Goal: Information Seeking & Learning: Understand process/instructions

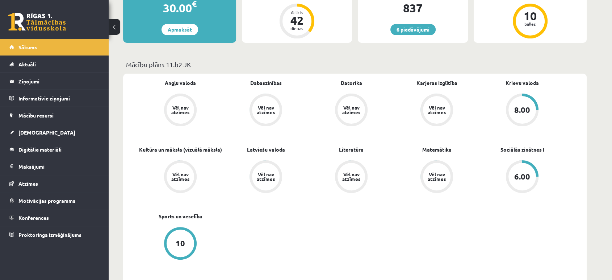
scroll to position [164, 0]
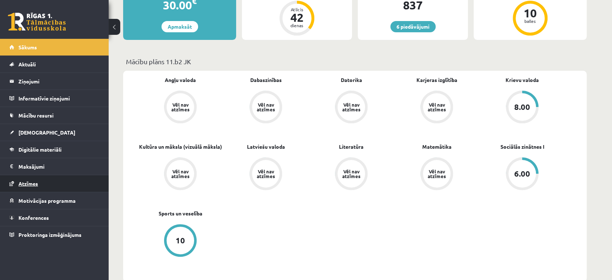
click at [50, 180] on link "Atzīmes" at bounding box center [54, 183] width 90 height 17
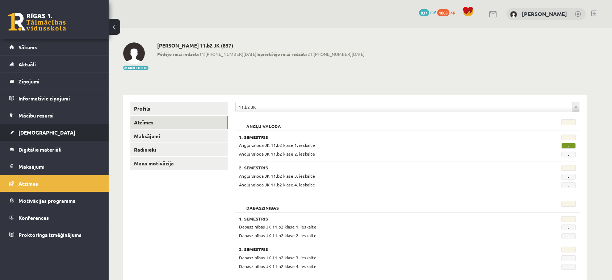
click at [29, 125] on link "[DEMOGRAPHIC_DATA]" at bounding box center [54, 132] width 90 height 17
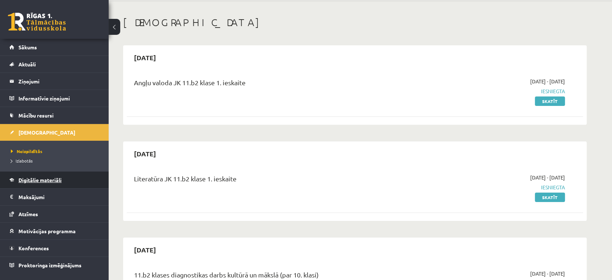
scroll to position [26, 0]
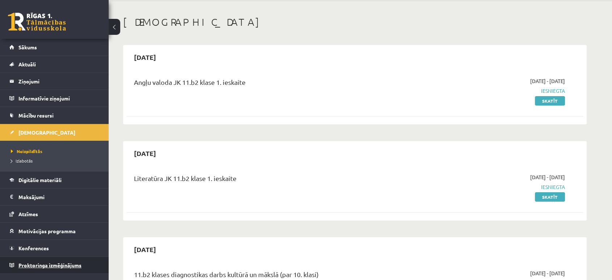
click at [41, 260] on link "Proktoringa izmēģinājums" at bounding box center [54, 264] width 90 height 17
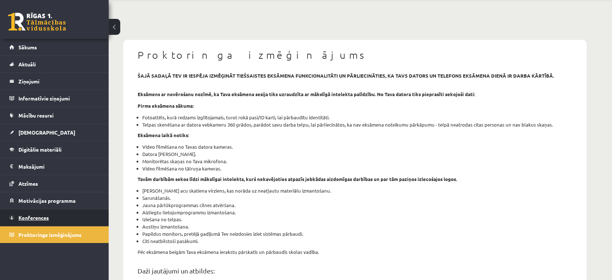
click at [35, 214] on span "Konferences" at bounding box center [33, 217] width 30 height 7
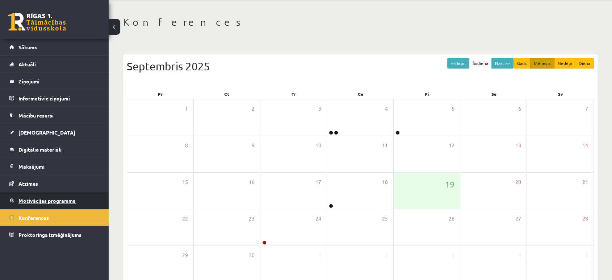
click at [42, 193] on link "Motivācijas programma" at bounding box center [54, 200] width 90 height 17
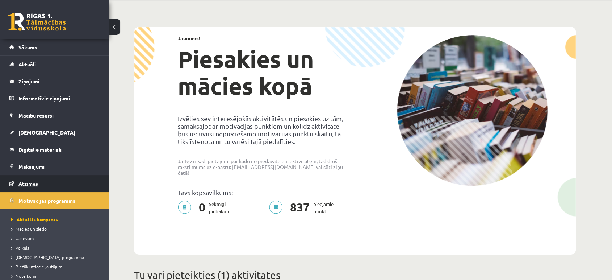
click at [44, 182] on link "Atzīmes" at bounding box center [54, 183] width 90 height 17
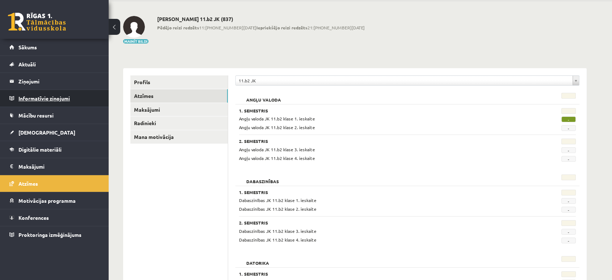
click at [49, 96] on legend "Informatīvie ziņojumi 0" at bounding box center [58, 98] width 81 height 17
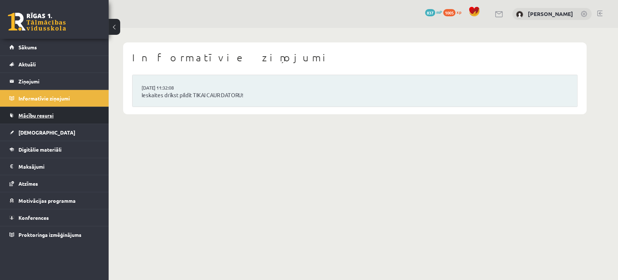
click at [63, 119] on link "Mācību resursi" at bounding box center [54, 115] width 90 height 17
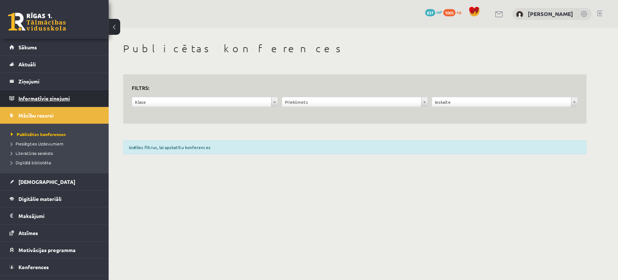
click at [59, 97] on legend "Informatīvie ziņojumi 0" at bounding box center [58, 98] width 81 height 17
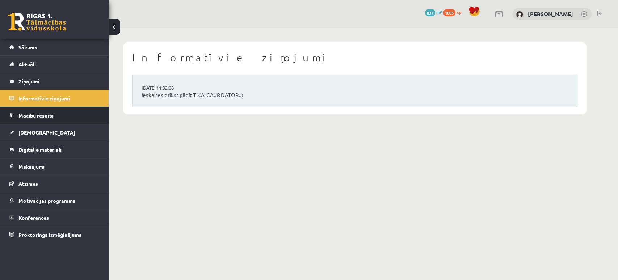
click at [54, 111] on link "Mācību resursi" at bounding box center [54, 115] width 90 height 17
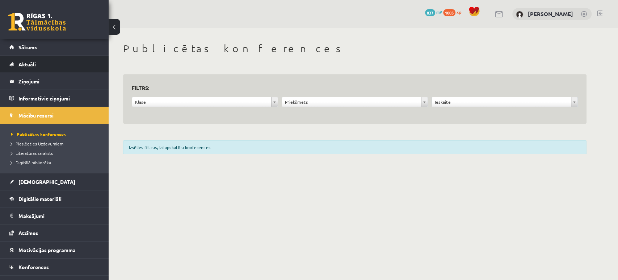
click at [50, 62] on link "Aktuāli" at bounding box center [54, 64] width 90 height 17
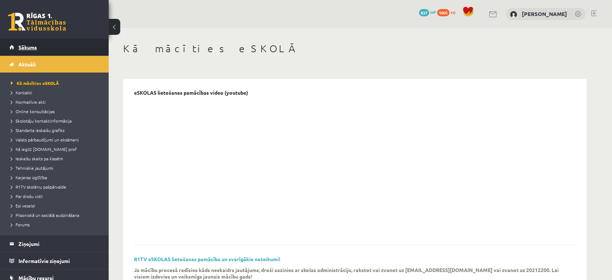
click at [54, 43] on link "Sākums" at bounding box center [54, 47] width 90 height 17
click at [36, 146] on span "Kā iegūt [DOMAIN_NAME] prof" at bounding box center [44, 149] width 66 height 6
